Goal: Find specific page/section: Find specific page/section

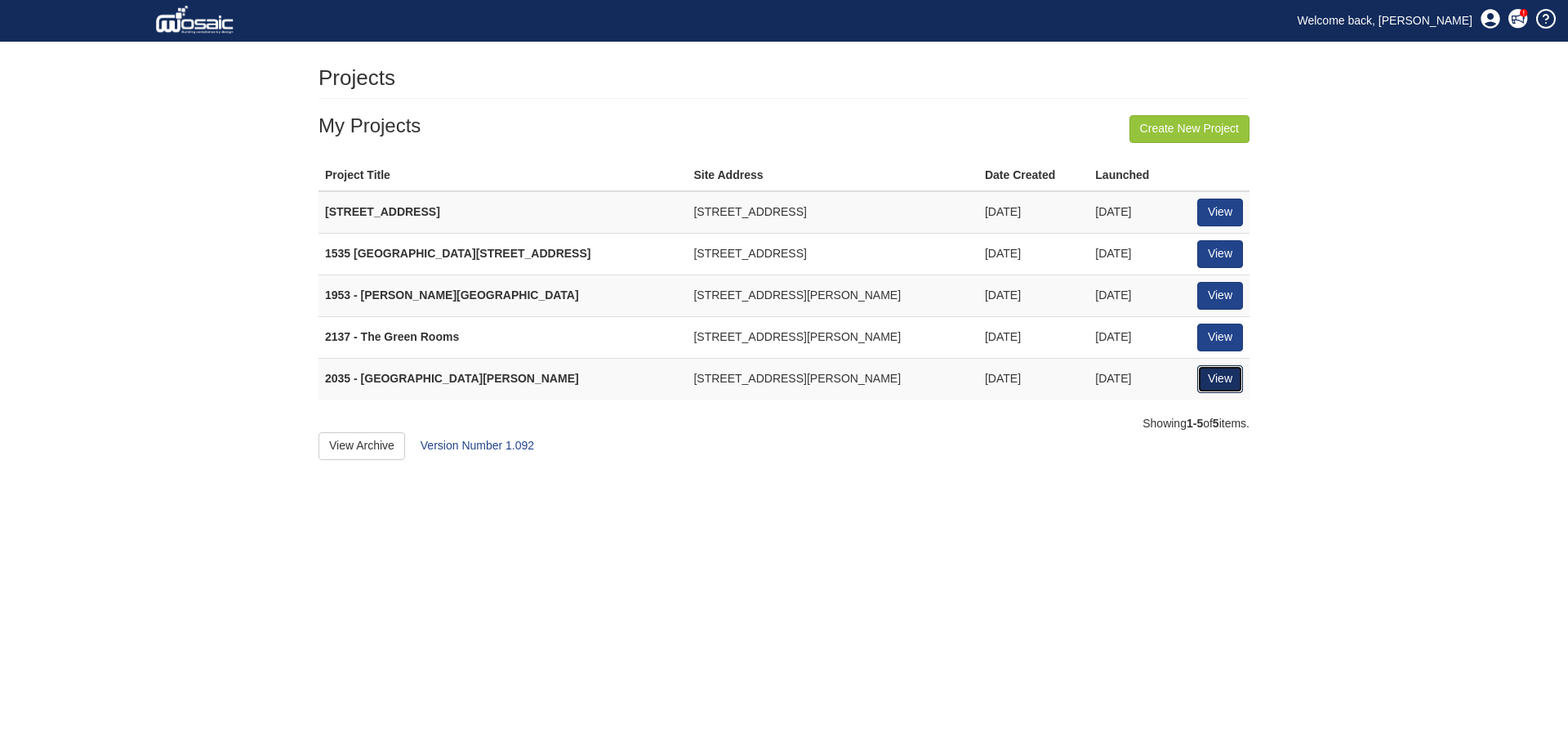
click at [1214, 370] on link "View" at bounding box center [1221, 379] width 46 height 28
